Goal: Task Accomplishment & Management: Use online tool/utility

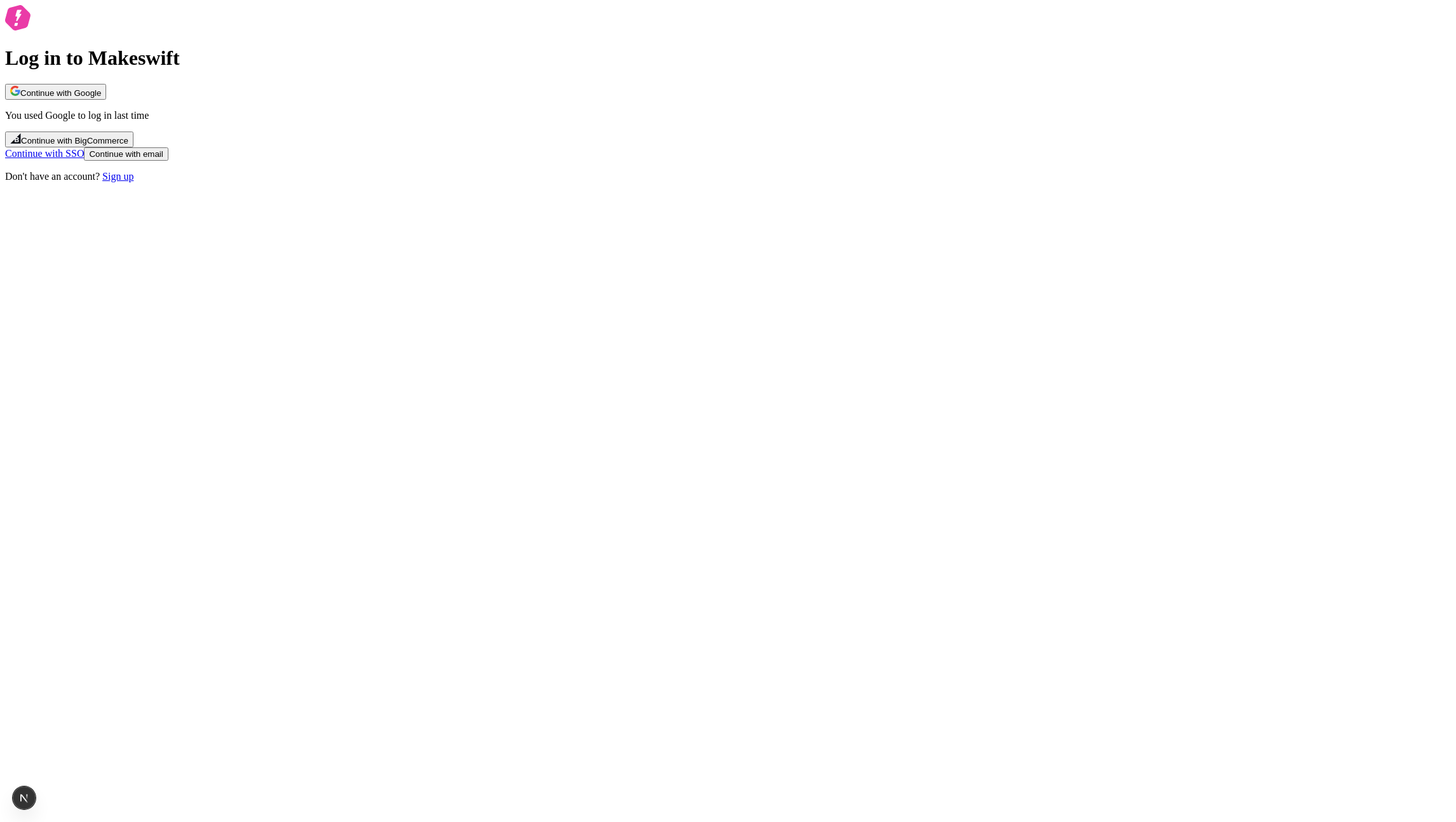
click at [106, 100] on button "Continue with Google" at bounding box center [56, 92] width 101 height 16
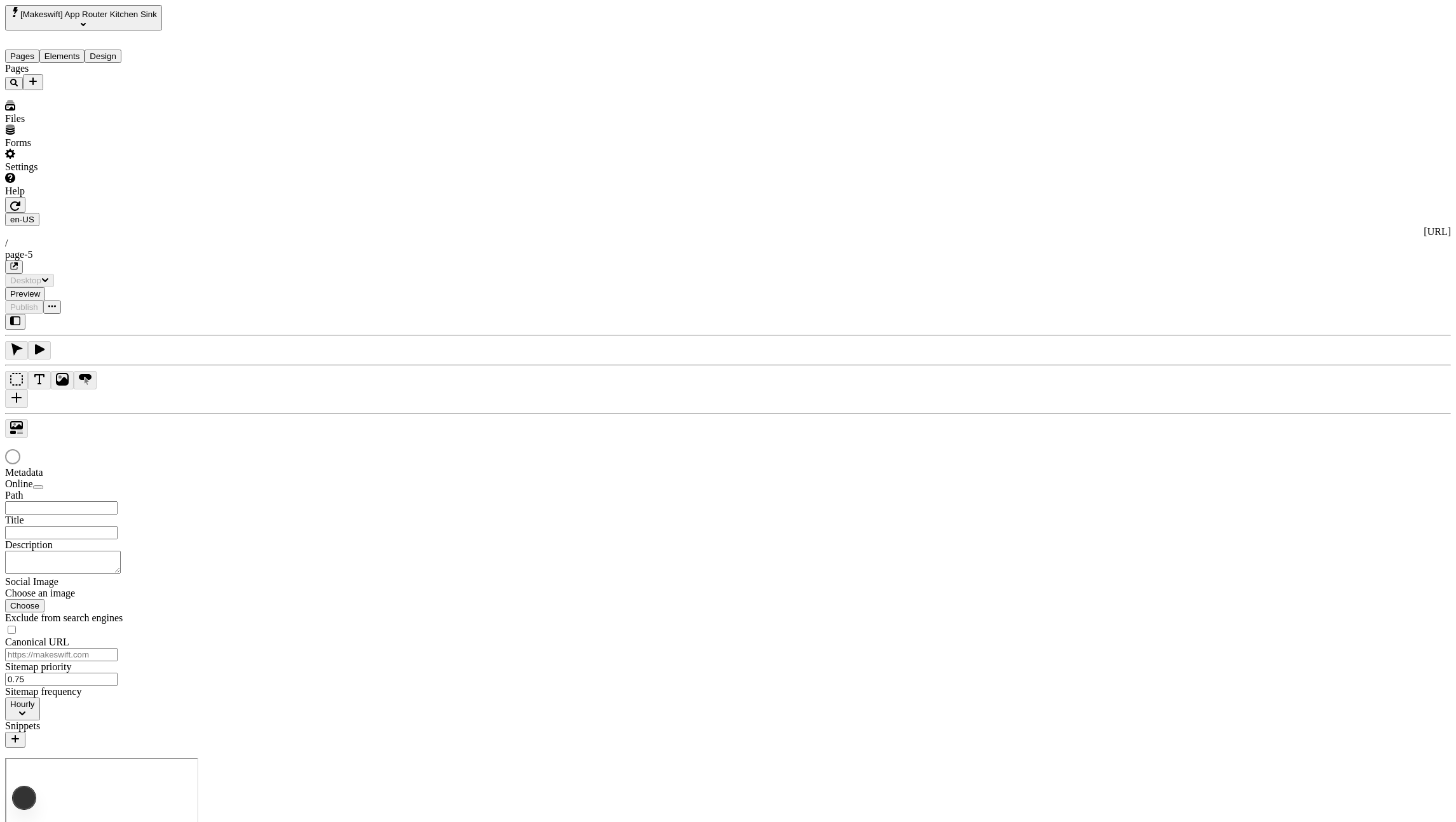
type input "/page-5"
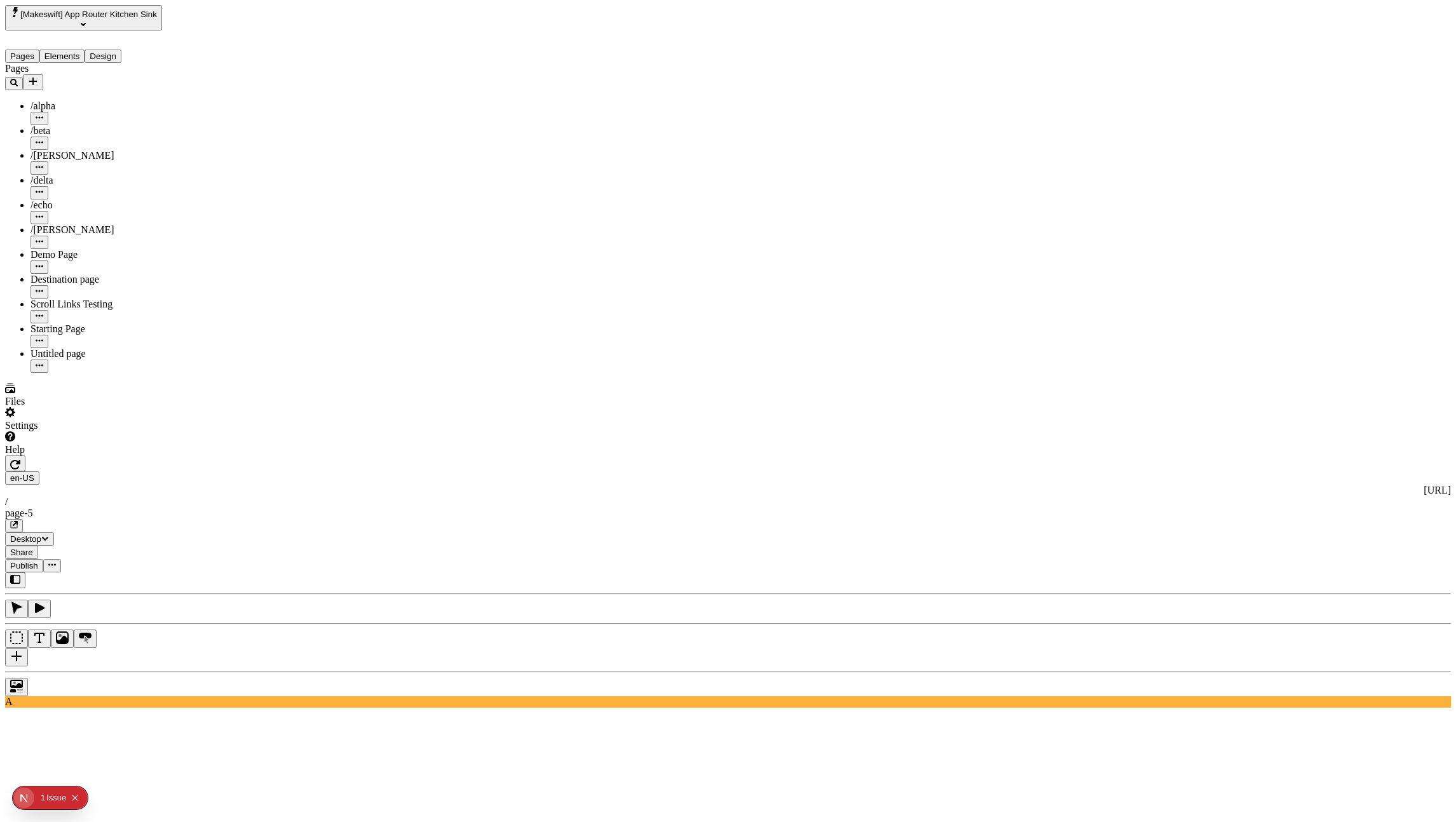
click at [28, 648] on button "button" at bounding box center [17, 657] width 23 height 18
click at [1411, 118] on div "Image" at bounding box center [1412, 123] width 76 height 11
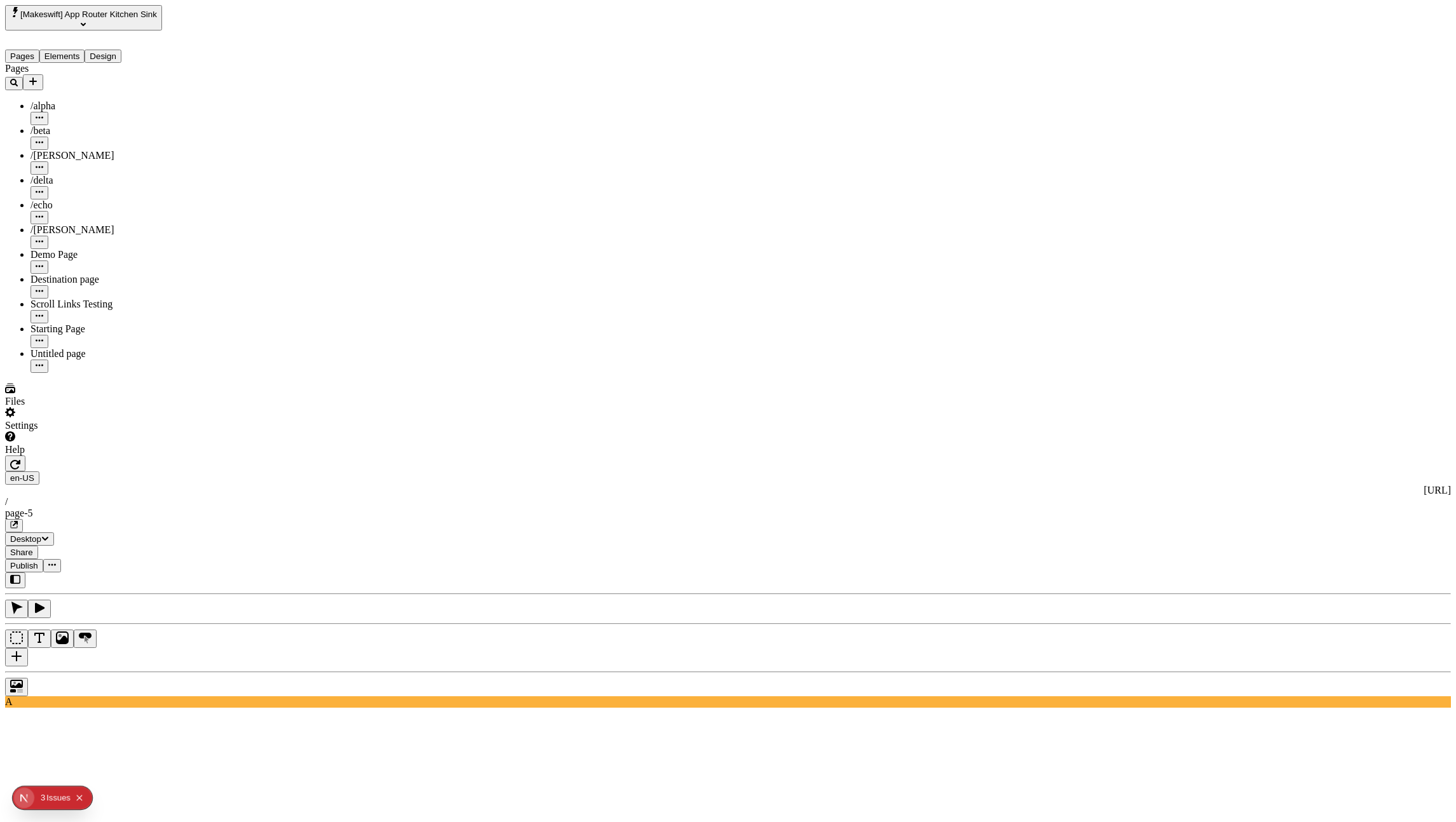
click at [1260, 204] on div "Parallax" at bounding box center [1207, 191] width 113 height 27
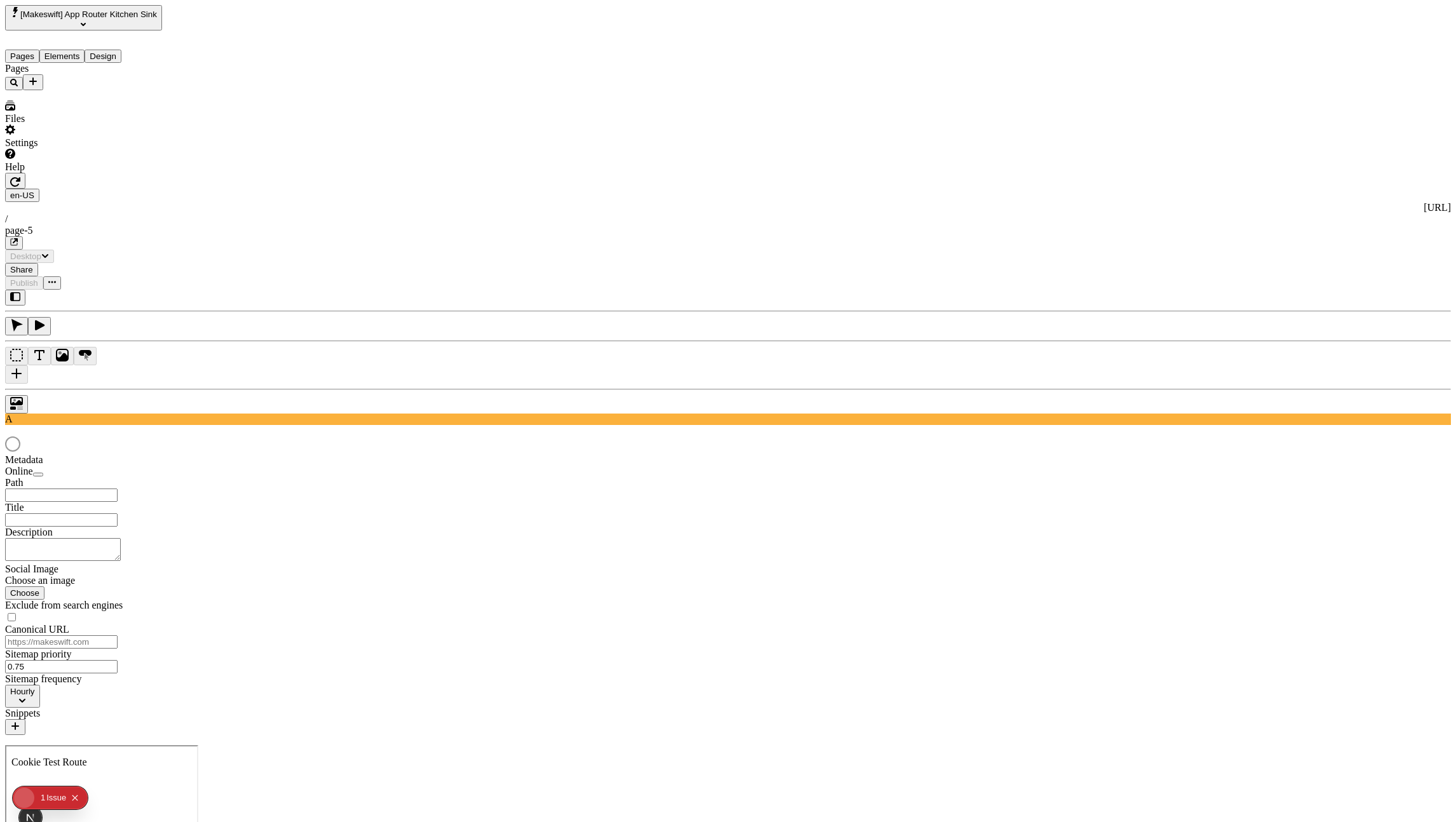
type input "/page-5"
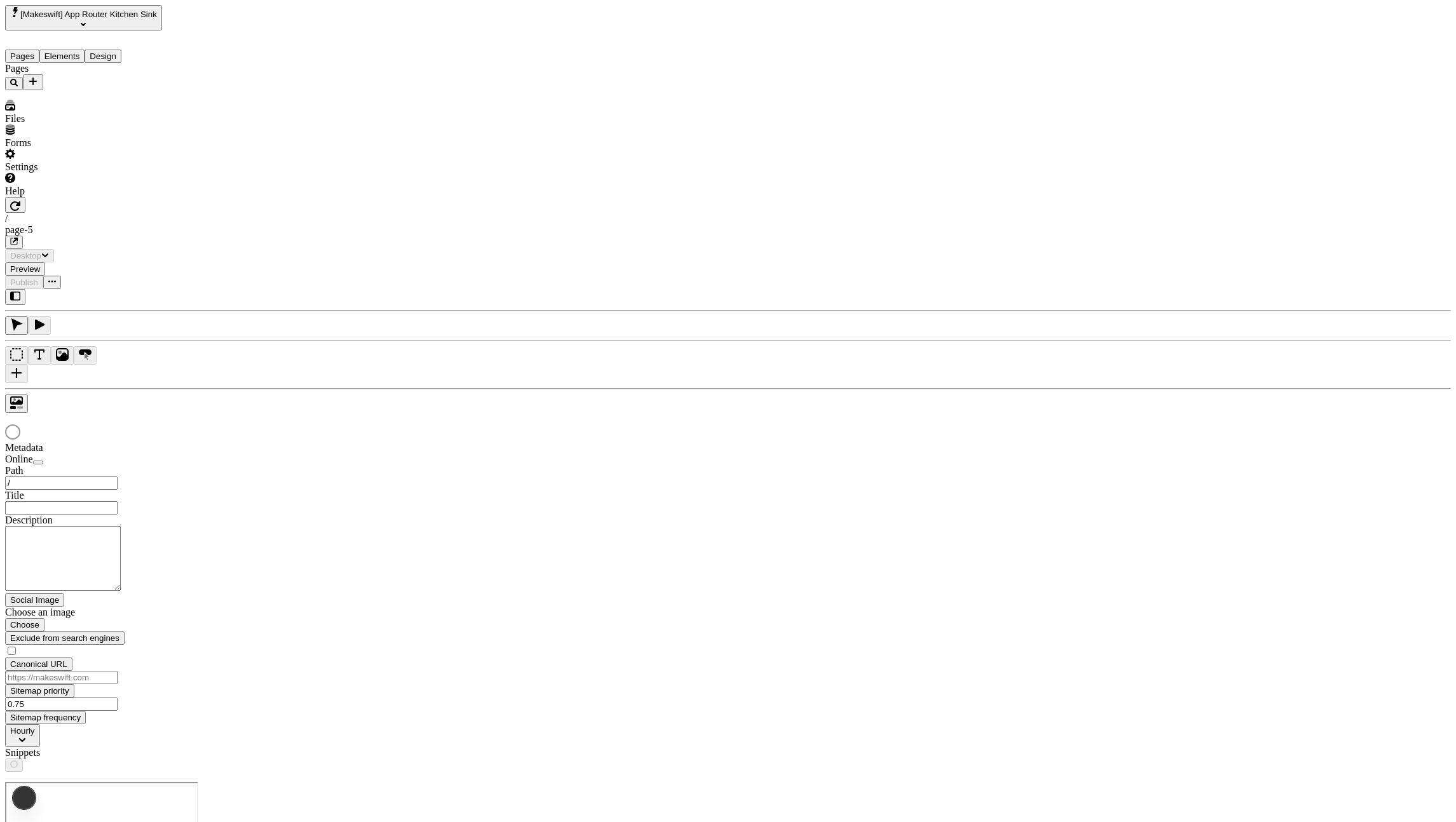
type input "/page-5"
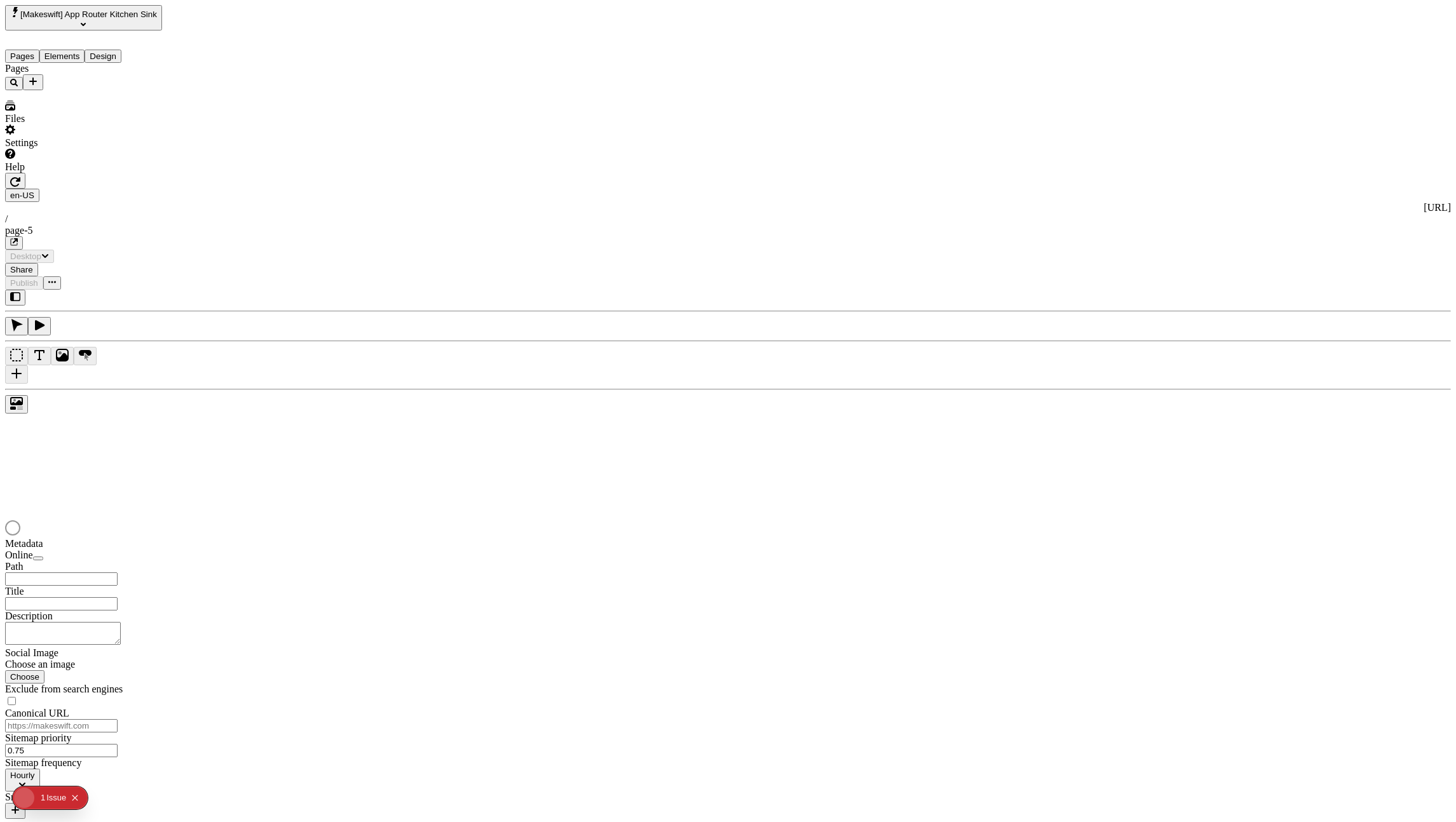
type input "/page-5"
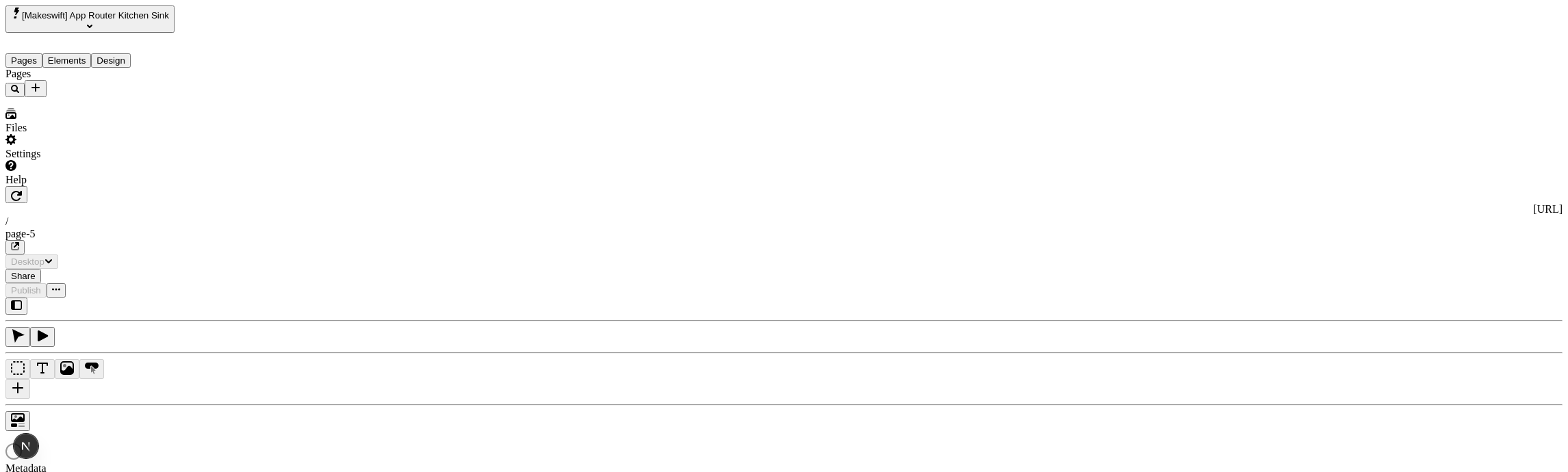
type input "/page-5"
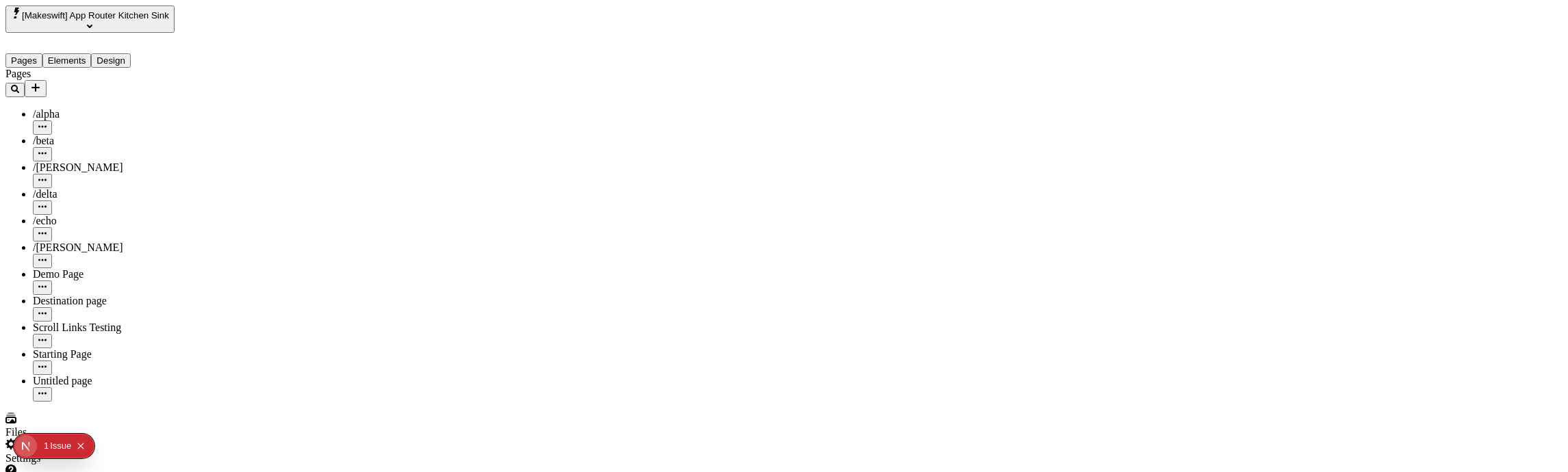
type input "/page-5"
